Goal: Transaction & Acquisition: Book appointment/travel/reservation

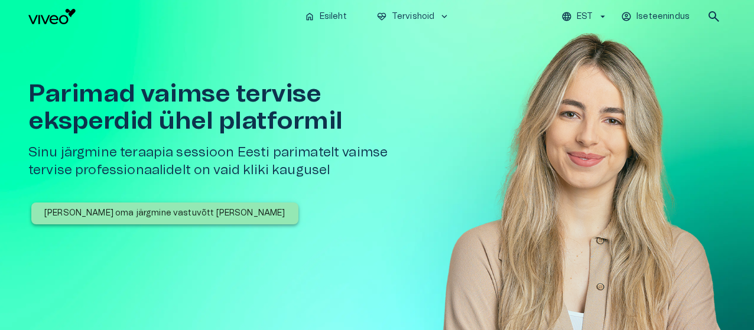
click at [161, 211] on p "[PERSON_NAME] oma järgmine vastuvõtt [PERSON_NAME]" at bounding box center [164, 213] width 241 height 12
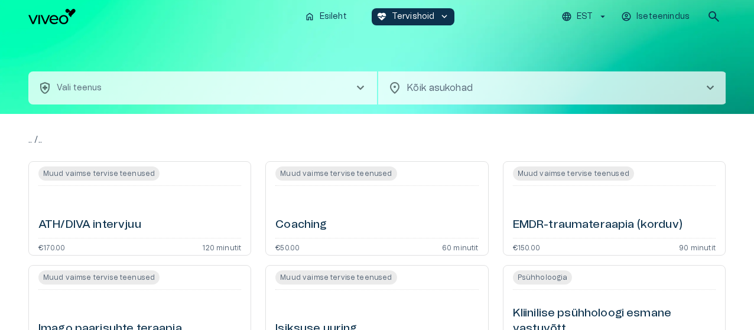
click at [360, 89] on span "chevron_right" at bounding box center [360, 88] width 14 height 14
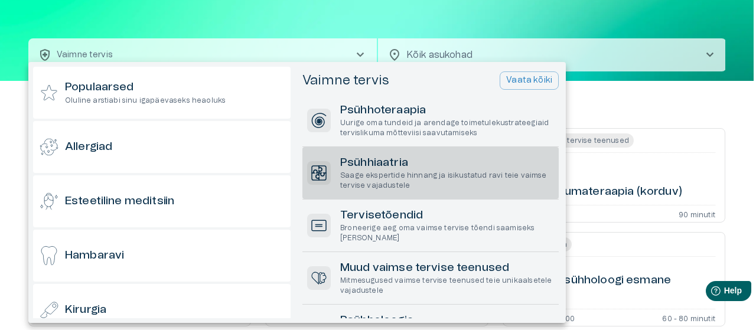
click at [455, 185] on p "Saage ekspertide hinnang ja isikustatud ravi teie vaimse tervise vajadustele" at bounding box center [447, 181] width 214 height 20
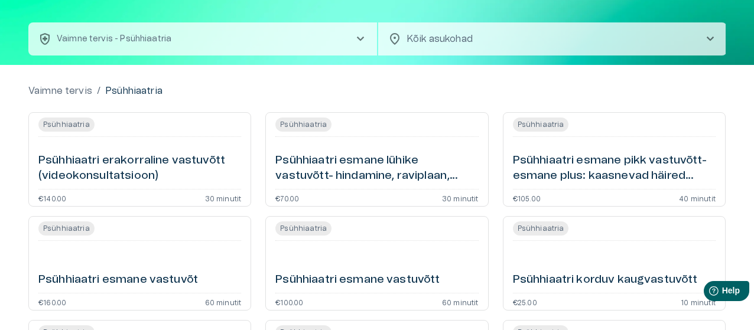
scroll to position [50, 0]
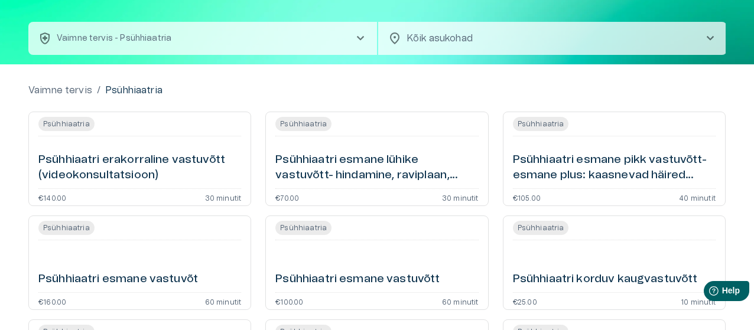
click at [532, 180] on h6 "Psühhiaatri esmane pikk vastuvõtt- esmane plus: kaasnevad häired (videokonsulta…" at bounding box center [614, 167] width 203 height 31
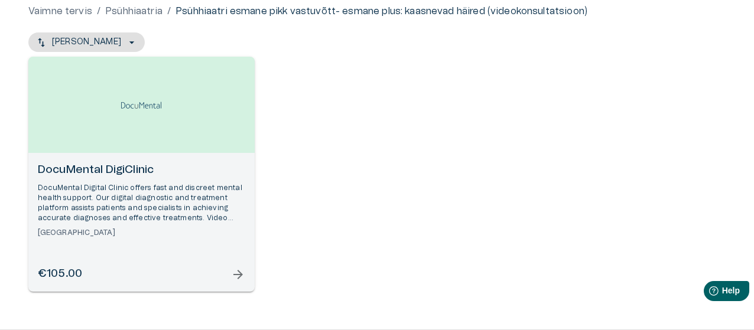
scroll to position [120, 0]
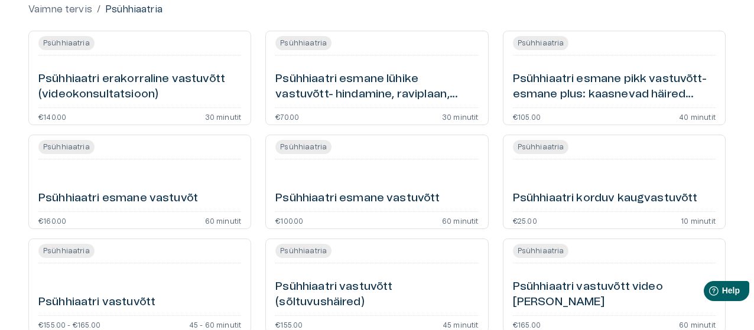
scroll to position [85, 0]
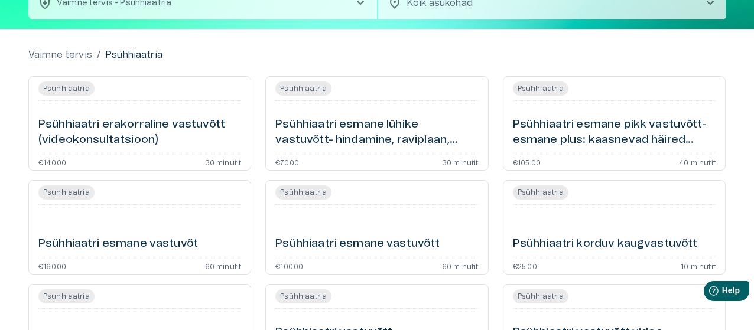
click at [377, 224] on div "Psühhiaatri esmane vastuvõtt" at bounding box center [376, 231] width 203 height 43
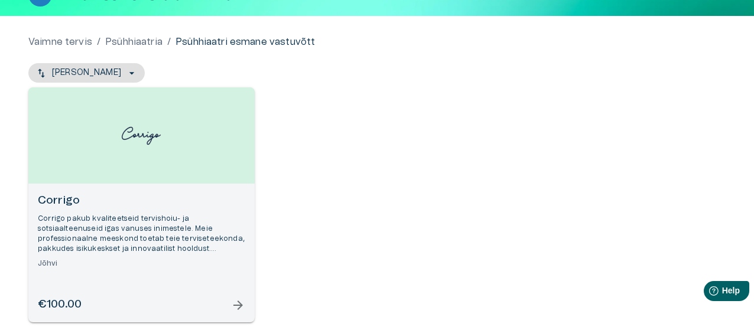
scroll to position [103, 0]
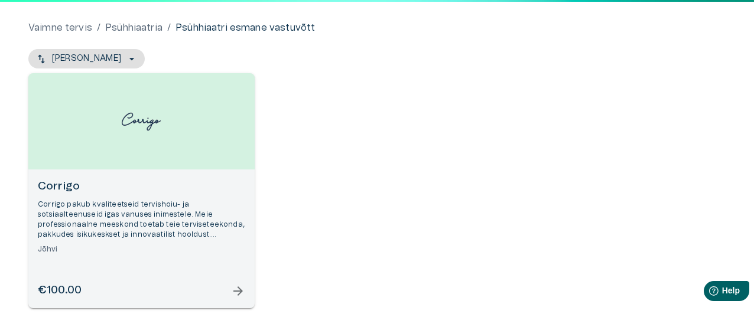
click at [215, 222] on p "Corrigo pakub kvaliteetseid tervishoiu- ja sotsiaalteenuseid igas vanuses inime…" at bounding box center [141, 220] width 207 height 41
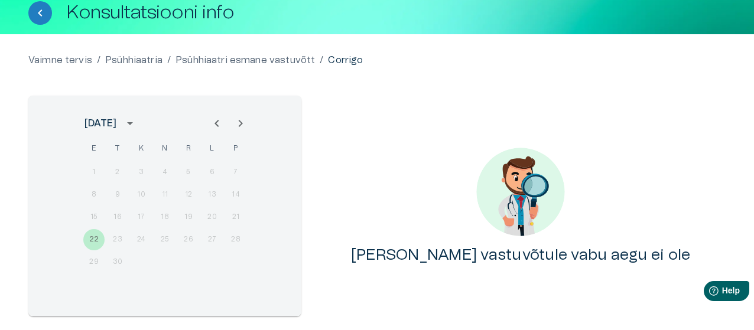
scroll to position [71, 0]
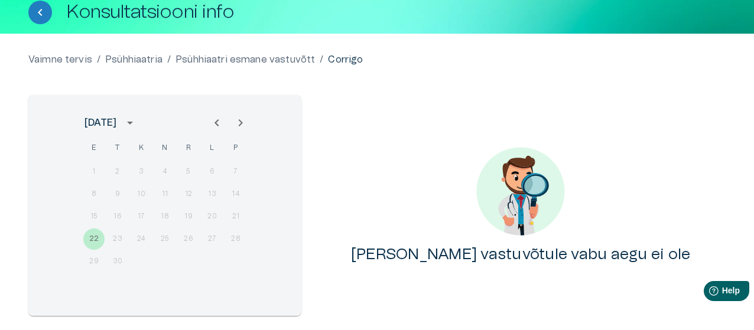
click at [242, 121] on icon "Next month" at bounding box center [240, 123] width 14 height 14
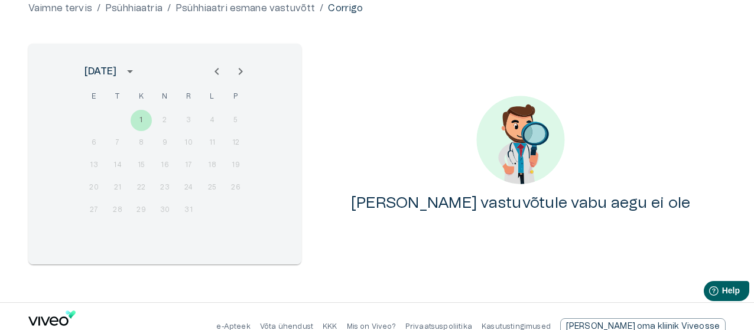
scroll to position [123, 0]
click at [240, 61] on button "Next month" at bounding box center [241, 71] width 24 height 24
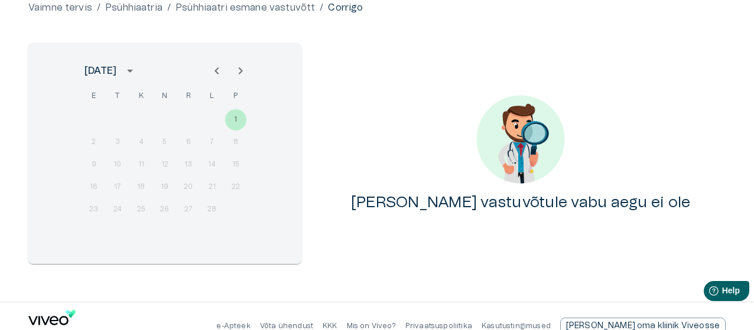
click at [240, 61] on button "Next month" at bounding box center [241, 71] width 24 height 24
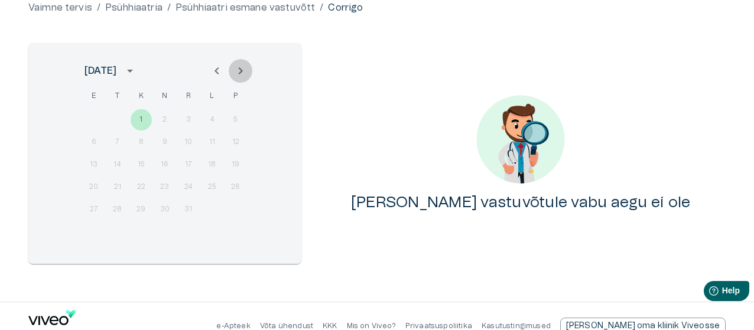
click at [240, 61] on button "Next month" at bounding box center [241, 71] width 24 height 24
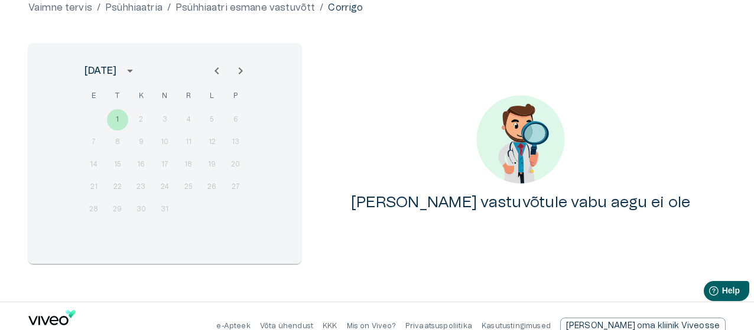
click at [240, 61] on button "Next month" at bounding box center [241, 71] width 24 height 24
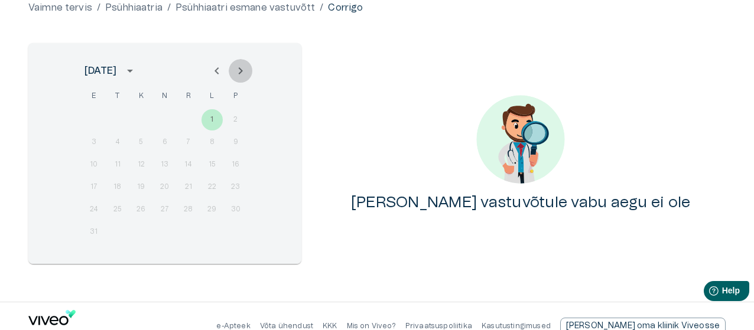
click at [240, 61] on button "Next month" at bounding box center [241, 71] width 24 height 24
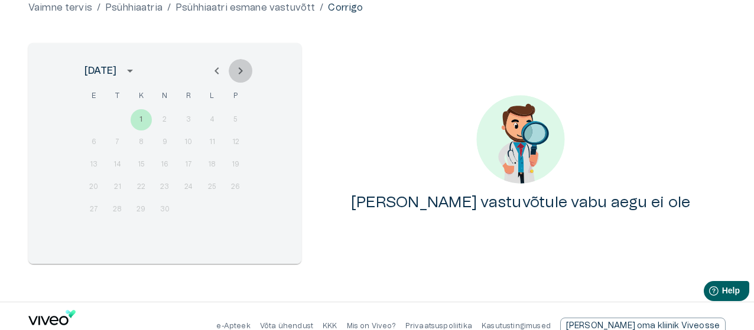
click at [240, 61] on button "Next month" at bounding box center [241, 71] width 24 height 24
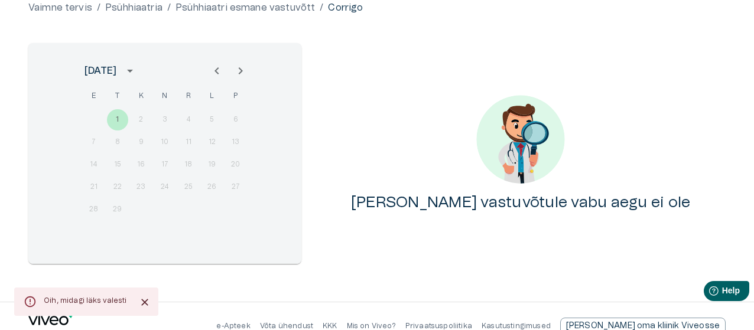
click at [240, 61] on button "Next month" at bounding box center [241, 71] width 24 height 24
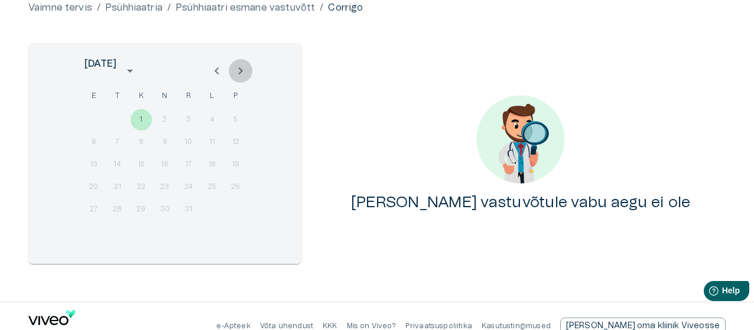
click at [240, 61] on button "Next month" at bounding box center [241, 71] width 24 height 24
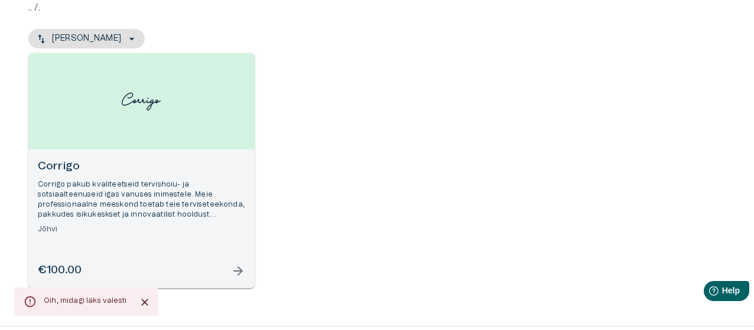
scroll to position [167, 0]
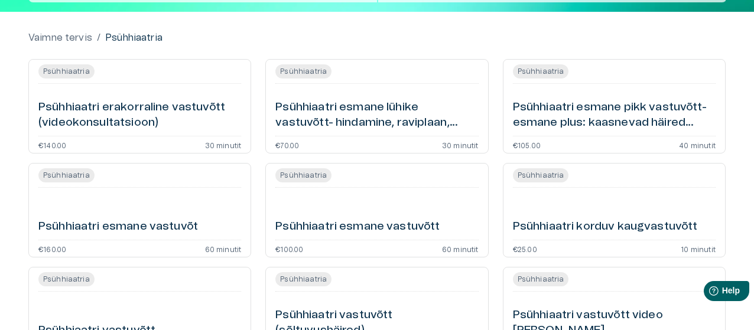
scroll to position [106, 0]
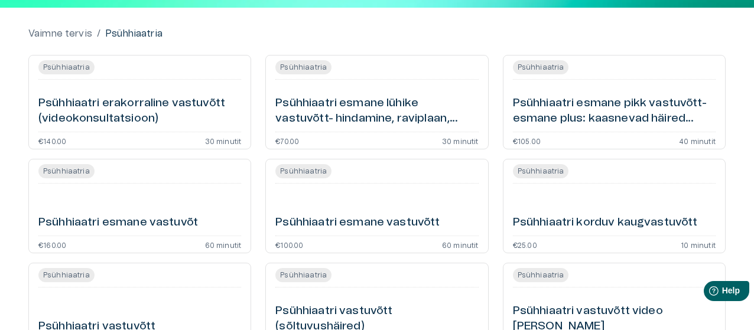
click at [220, 213] on div "Psühhiaatri esmane vastuvõt" at bounding box center [139, 209] width 203 height 43
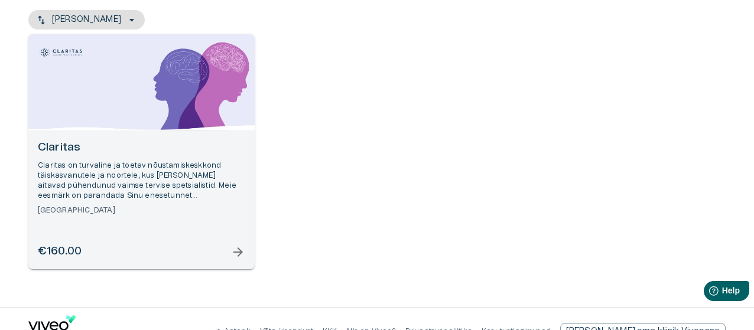
scroll to position [145, 0]
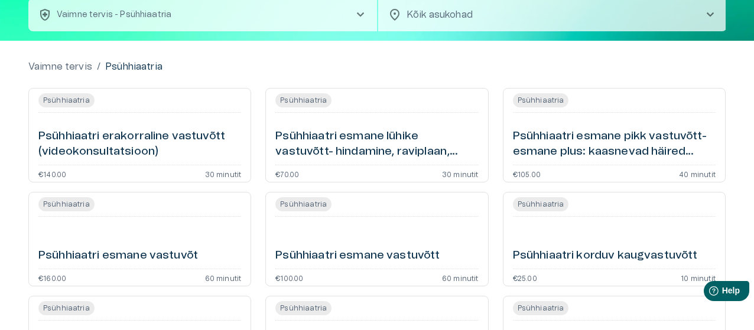
scroll to position [73, 0]
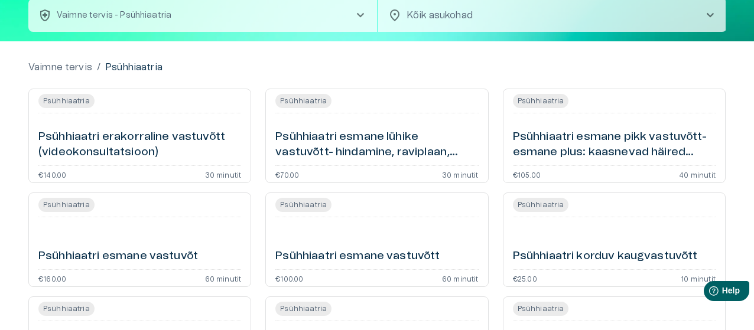
click at [390, 161] on div "Psühhiaatria Psühhiaatri esmane lühike vastuvõtt- hindamine, raviplaan, kokkuvõ…" at bounding box center [376, 136] width 223 height 95
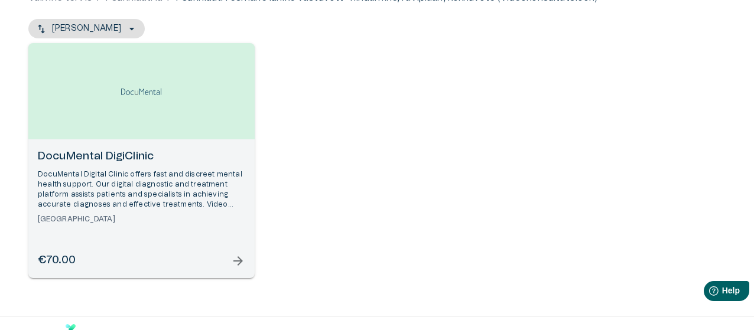
scroll to position [135, 0]
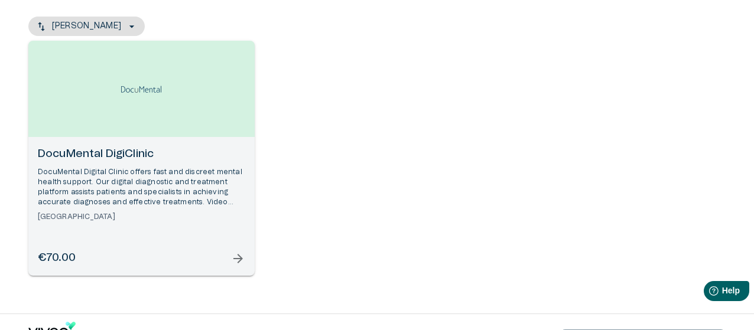
click at [228, 258] on div "€70.00 arrow_forward" at bounding box center [141, 258] width 207 height 16
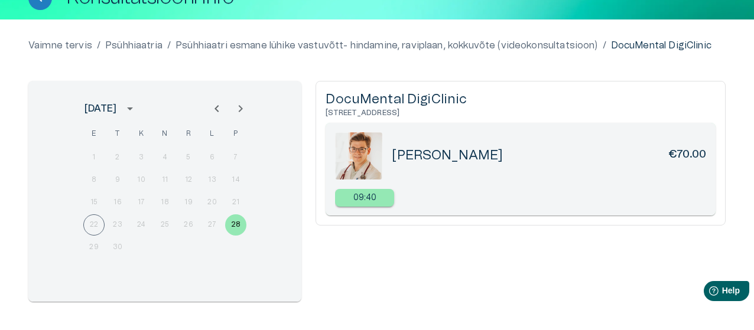
scroll to position [82, 0]
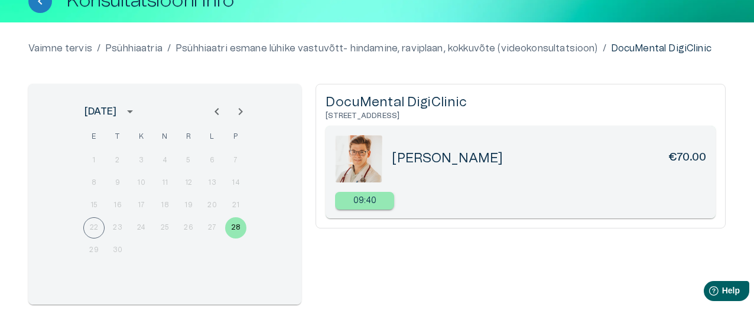
click at [242, 110] on icon "Next month" at bounding box center [240, 112] width 14 height 14
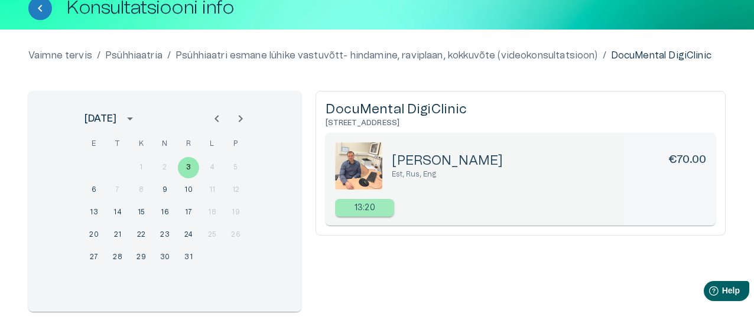
scroll to position [74, 0]
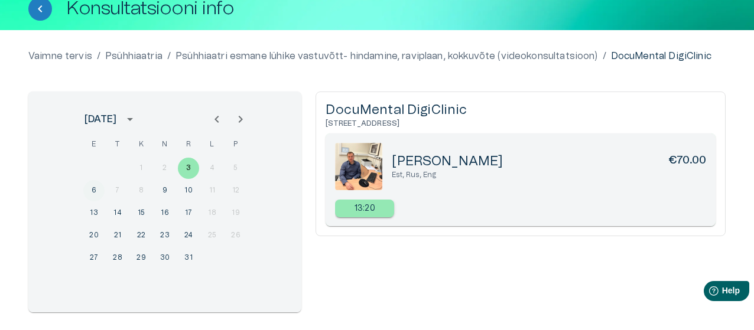
click at [96, 187] on button "6" at bounding box center [93, 190] width 21 height 21
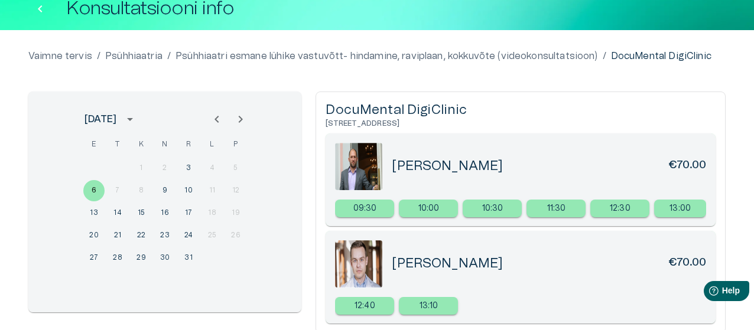
scroll to position [167, 0]
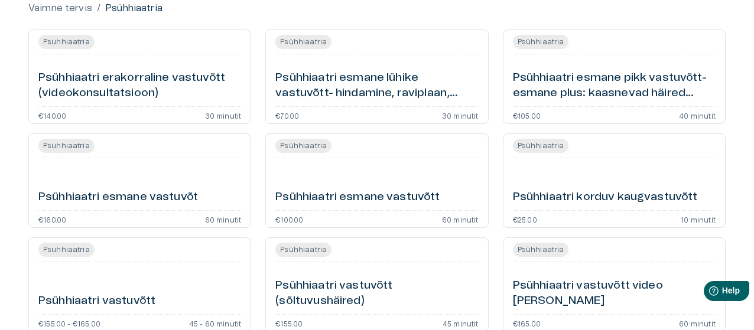
scroll to position [127, 0]
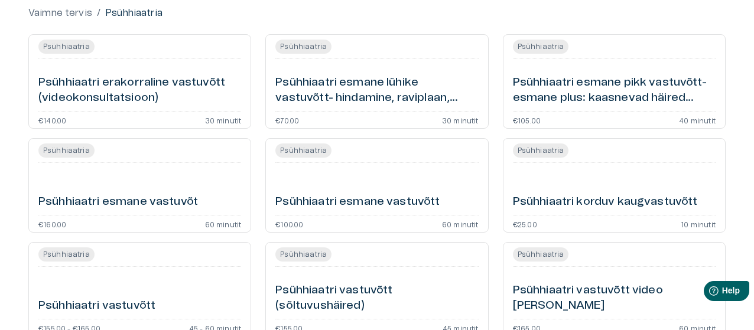
click at [414, 198] on h6 "Psühhiaatri esmane vastuvõtt" at bounding box center [357, 202] width 164 height 16
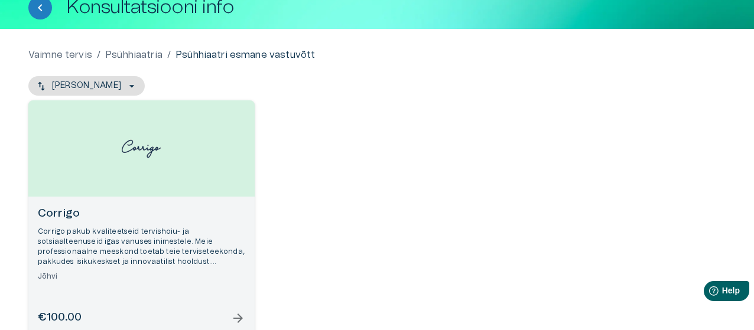
scroll to position [82, 0]
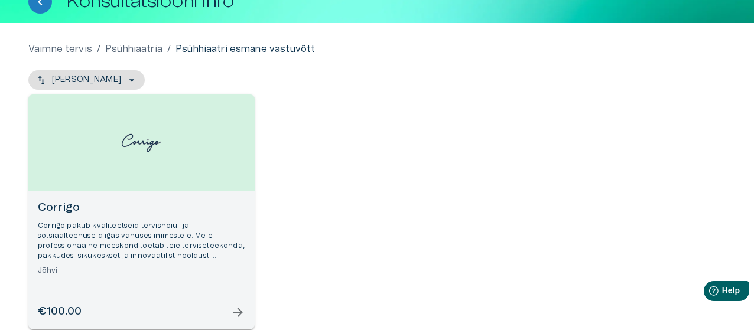
click at [197, 189] on div "Open selected supplier available booking dates" at bounding box center [141, 143] width 226 height 96
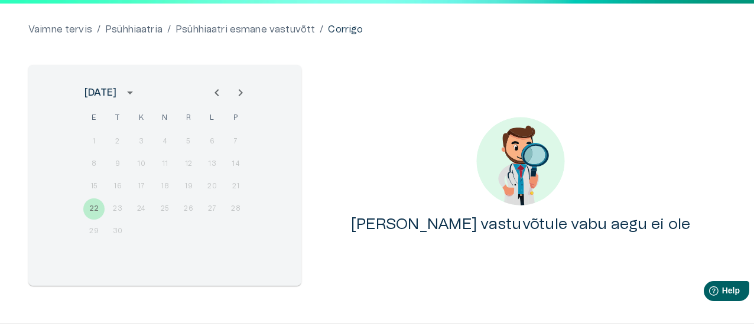
scroll to position [102, 0]
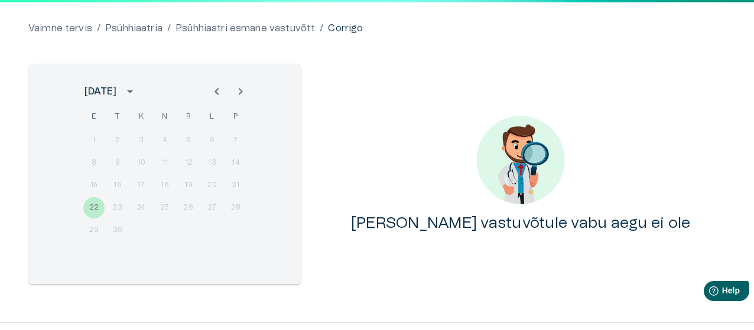
click at [239, 89] on icon "Next month" at bounding box center [240, 91] width 14 height 14
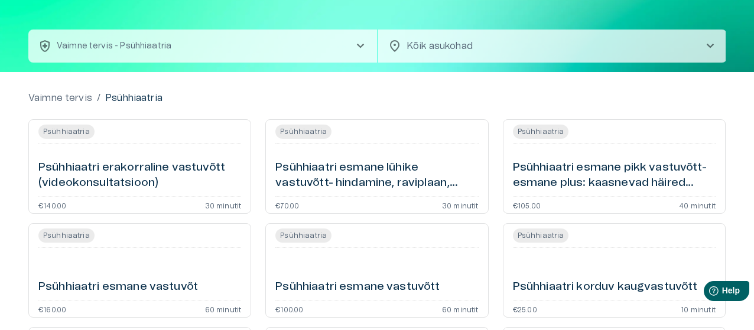
scroll to position [41, 0]
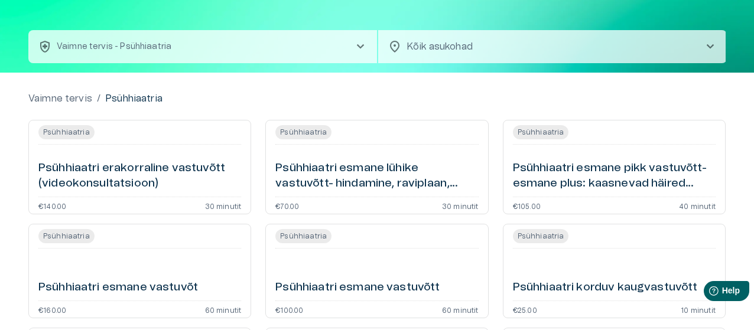
click at [581, 162] on h6 "Psühhiaatri esmane pikk vastuvõtt- esmane plus: kaasnevad häired (videokonsulta…" at bounding box center [614, 176] width 203 height 31
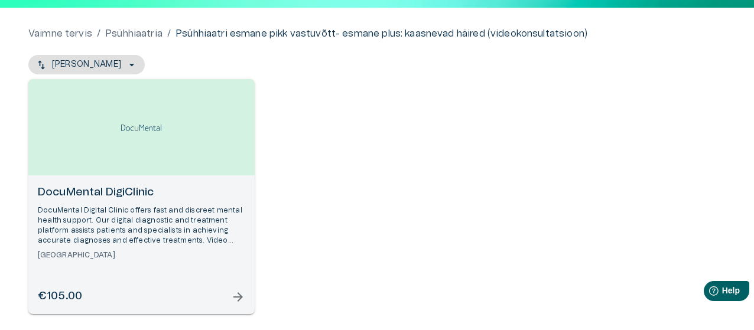
scroll to position [98, 0]
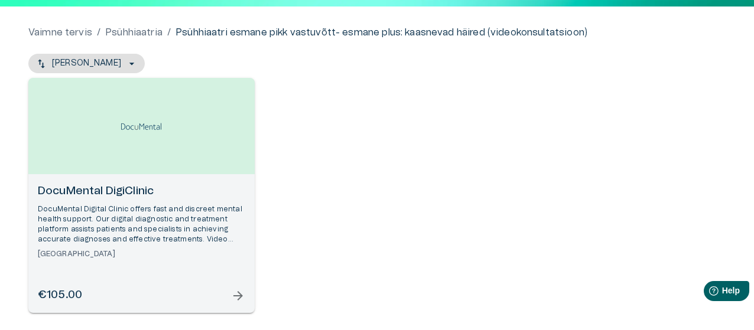
click at [216, 218] on p "DocuMental Digital Clinic offers fast and discreet mental health support. Our d…" at bounding box center [141, 224] width 207 height 41
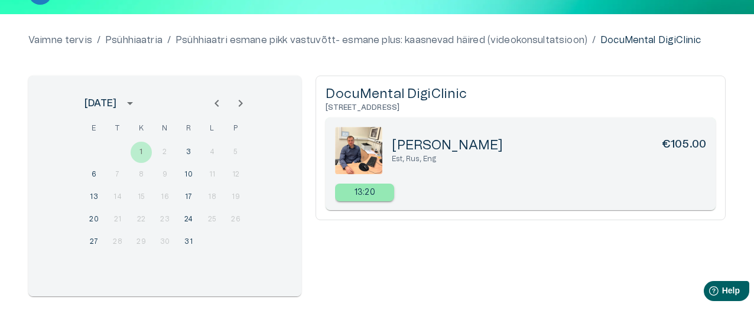
scroll to position [92, 0]
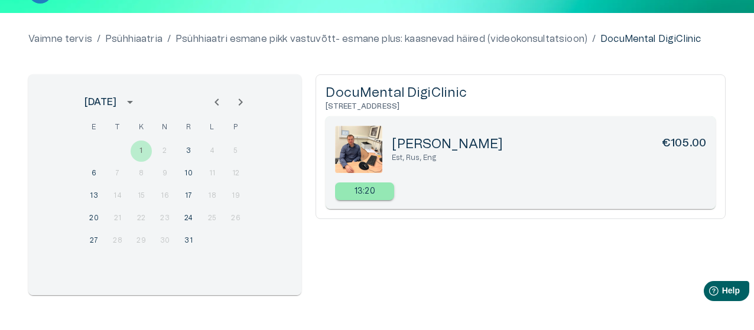
click at [223, 95] on icon "Previous month" at bounding box center [217, 102] width 14 height 14
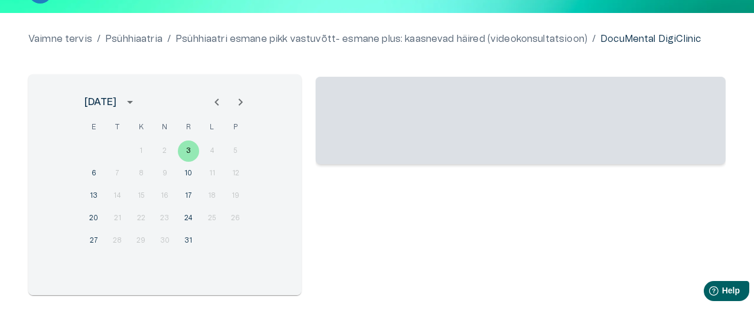
click at [245, 100] on icon "Next month" at bounding box center [240, 102] width 14 height 14
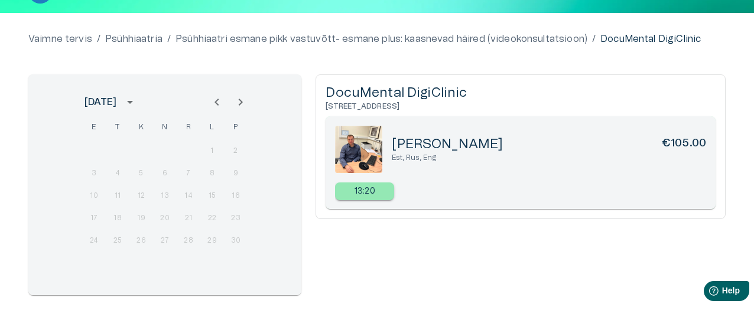
click at [219, 109] on button "Previous month" at bounding box center [217, 102] width 24 height 24
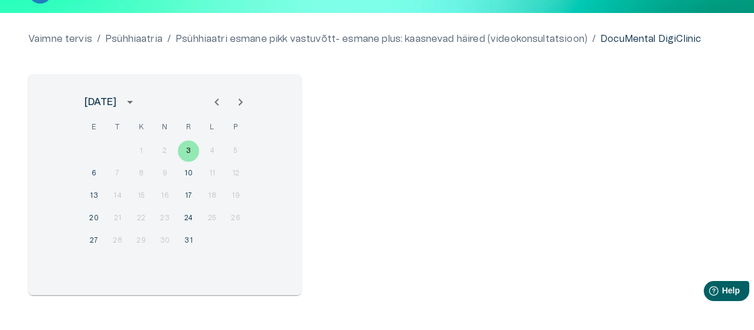
scroll to position [0, 0]
